Goal: Task Accomplishment & Management: Use online tool/utility

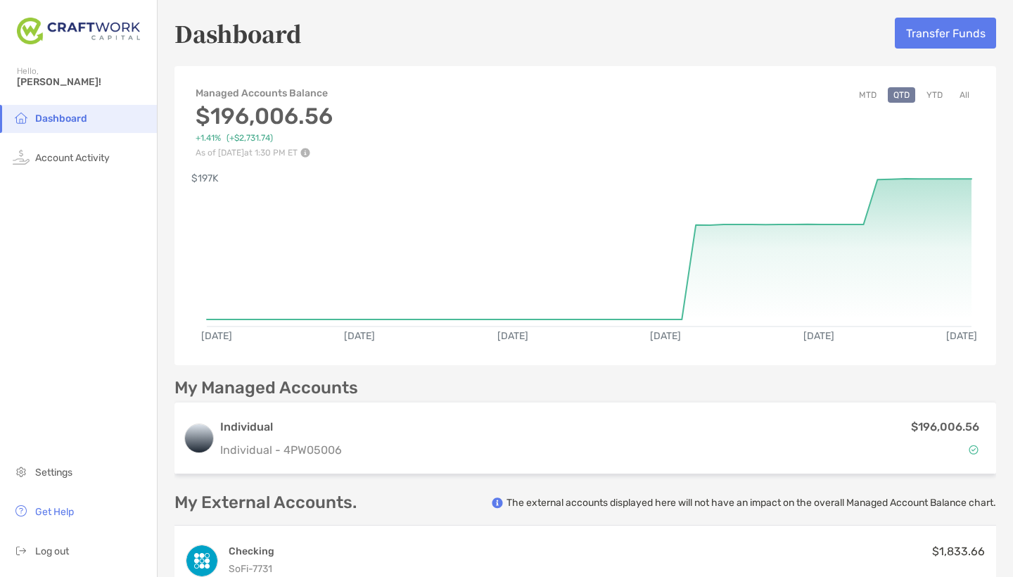
click at [937, 34] on button "Transfer Funds" at bounding box center [945, 33] width 101 height 31
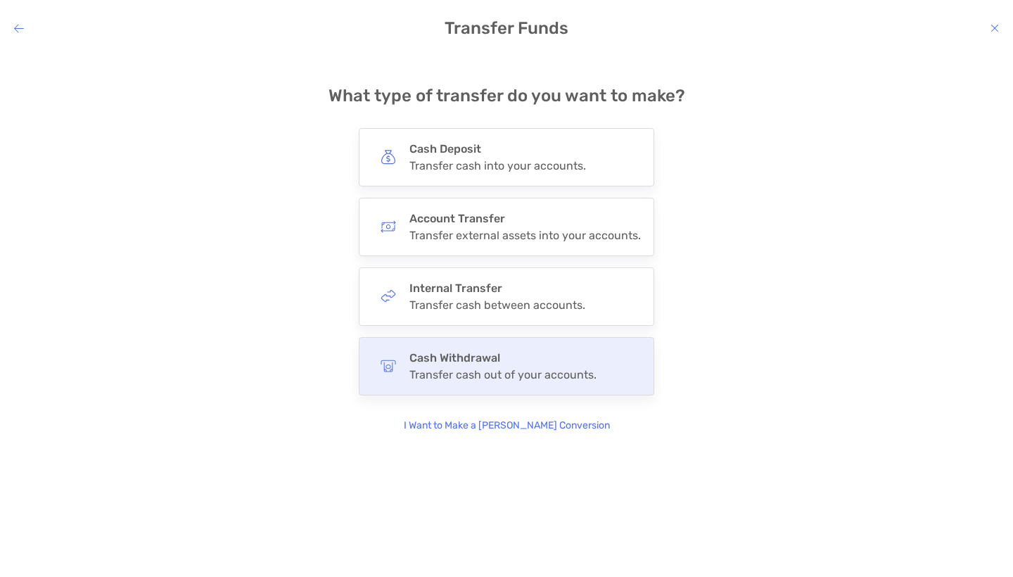
click at [495, 371] on div "Transfer cash out of your accounts." at bounding box center [502, 374] width 187 height 13
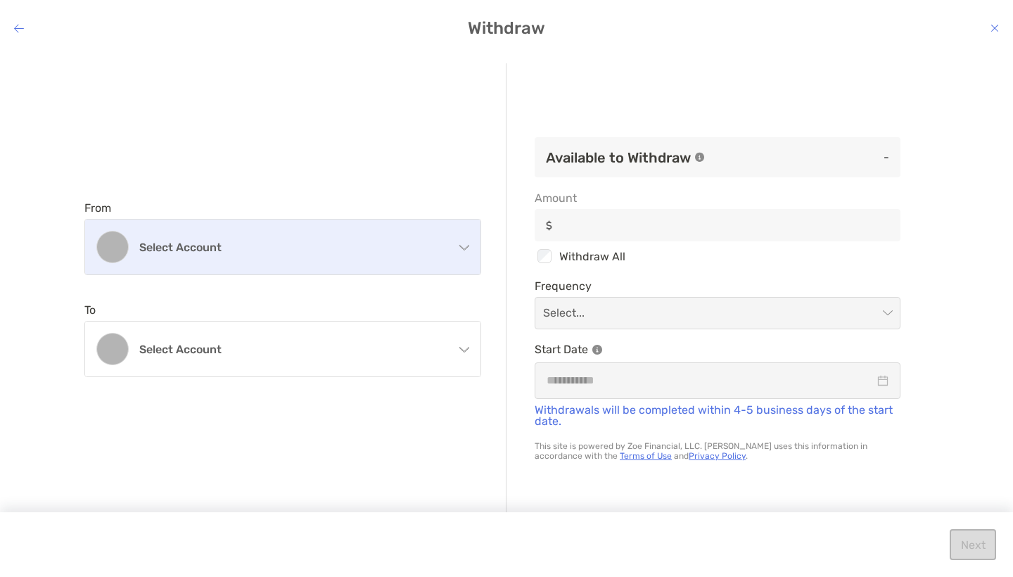
click at [338, 236] on div "Select account" at bounding box center [282, 246] width 395 height 55
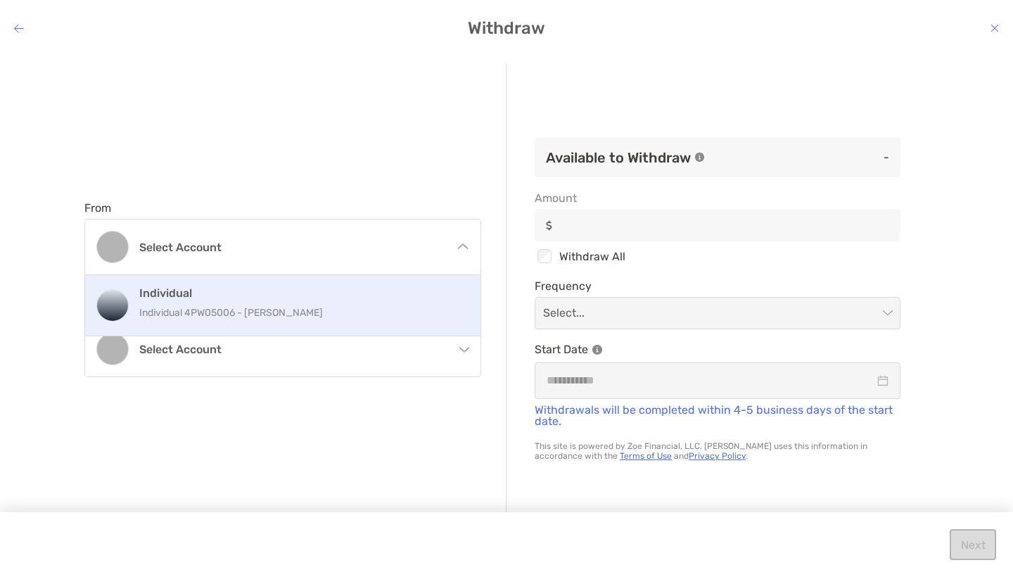
click at [307, 287] on h4 "Individual" at bounding box center [297, 292] width 317 height 13
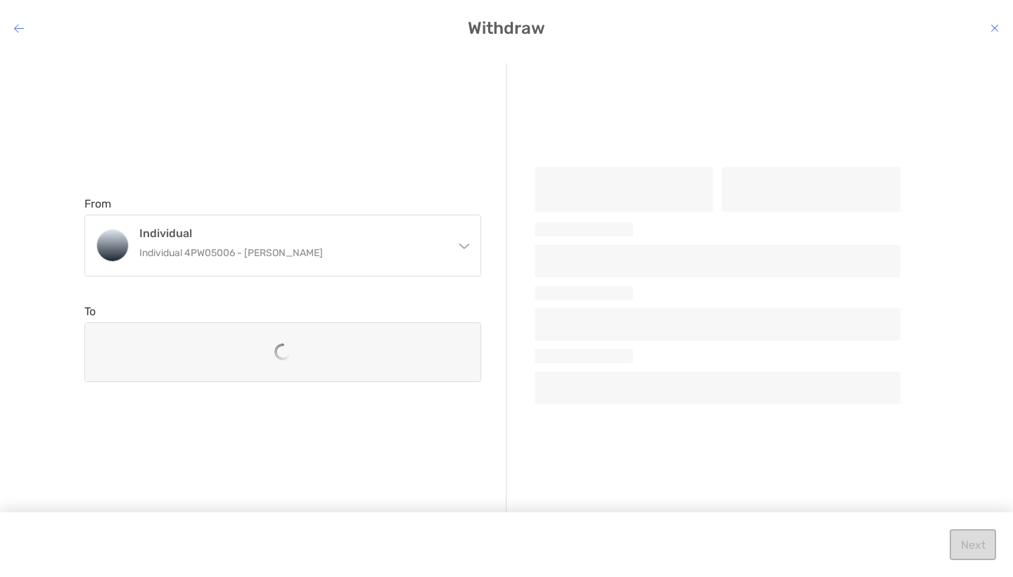
click at [306, 360] on div "modal" at bounding box center [282, 352] width 395 height 58
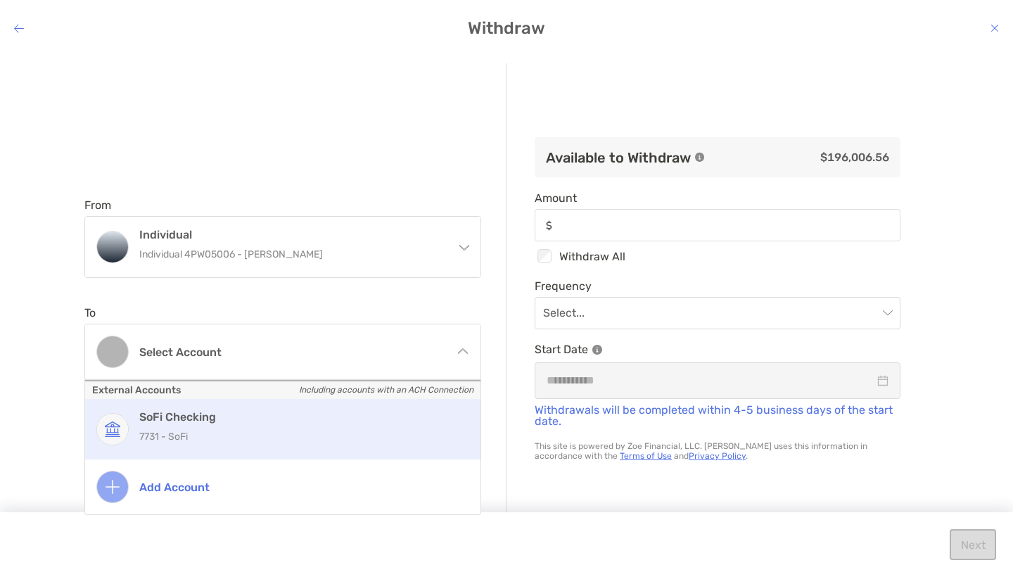
click at [300, 428] on p "7731 - SoFi" at bounding box center [297, 437] width 317 height 18
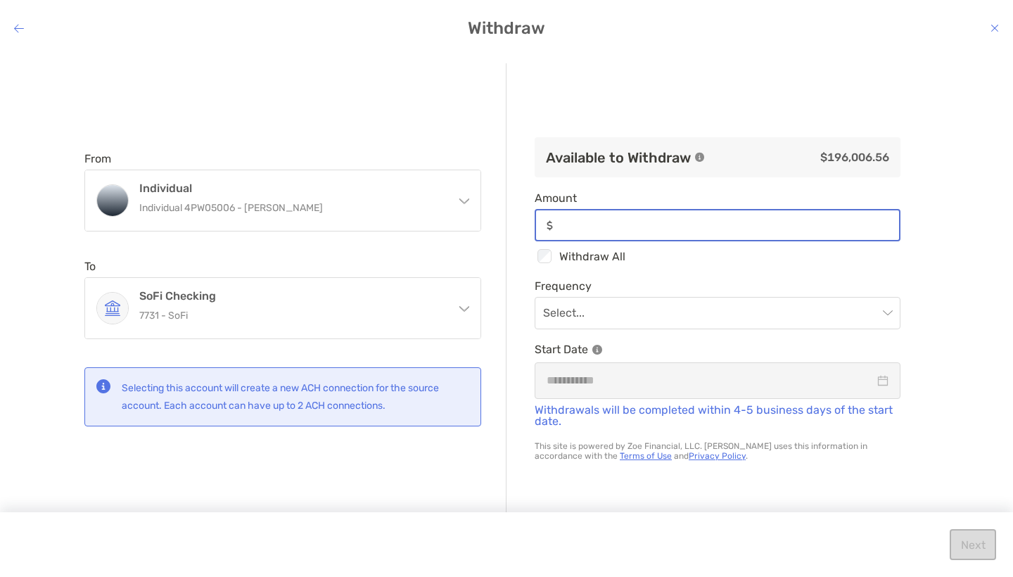
click at [610, 228] on input "Amount" at bounding box center [728, 225] width 340 height 12
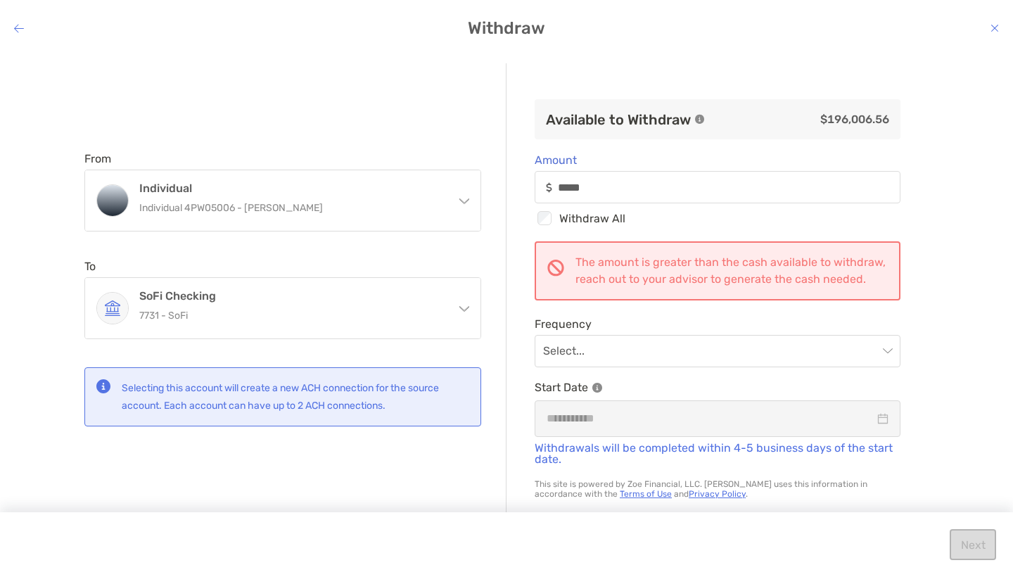
type input "*****"
click at [994, 25] on icon "modal" at bounding box center [994, 28] width 8 height 11
